Goal: Transaction & Acquisition: Purchase product/service

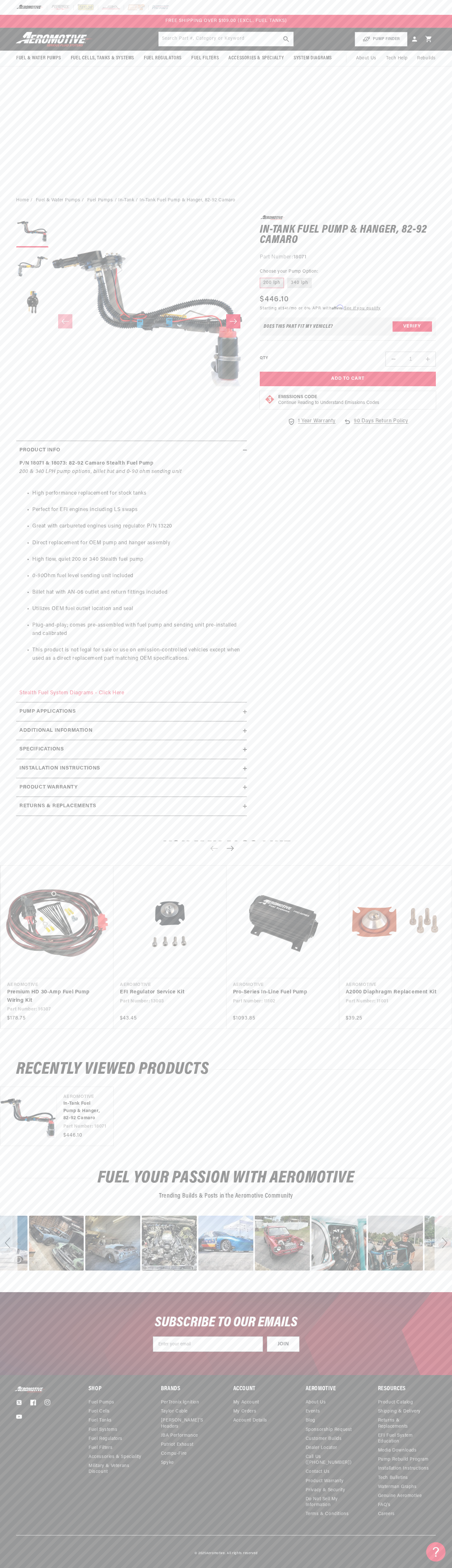
click at [2, 6] on div at bounding box center [226, 7] width 452 height 15
click at [448, 508] on section "0.0 star rating Write a review In-Tank Fuel Pump & Hanger, 82-92 Camaro In-Tank…" at bounding box center [226, 517] width 452 height 617
click at [376, 1563] on html "Skip to content Your cart Your cart is empty Loading... You may also like Subto…" at bounding box center [226, 784] width 452 height 1568
click at [18, 1563] on html "Skip to content Your cart Your cart is empty Loading... You may also like Subto…" at bounding box center [226, 784] width 452 height 1568
